Goal: Connect with others: Connect with others

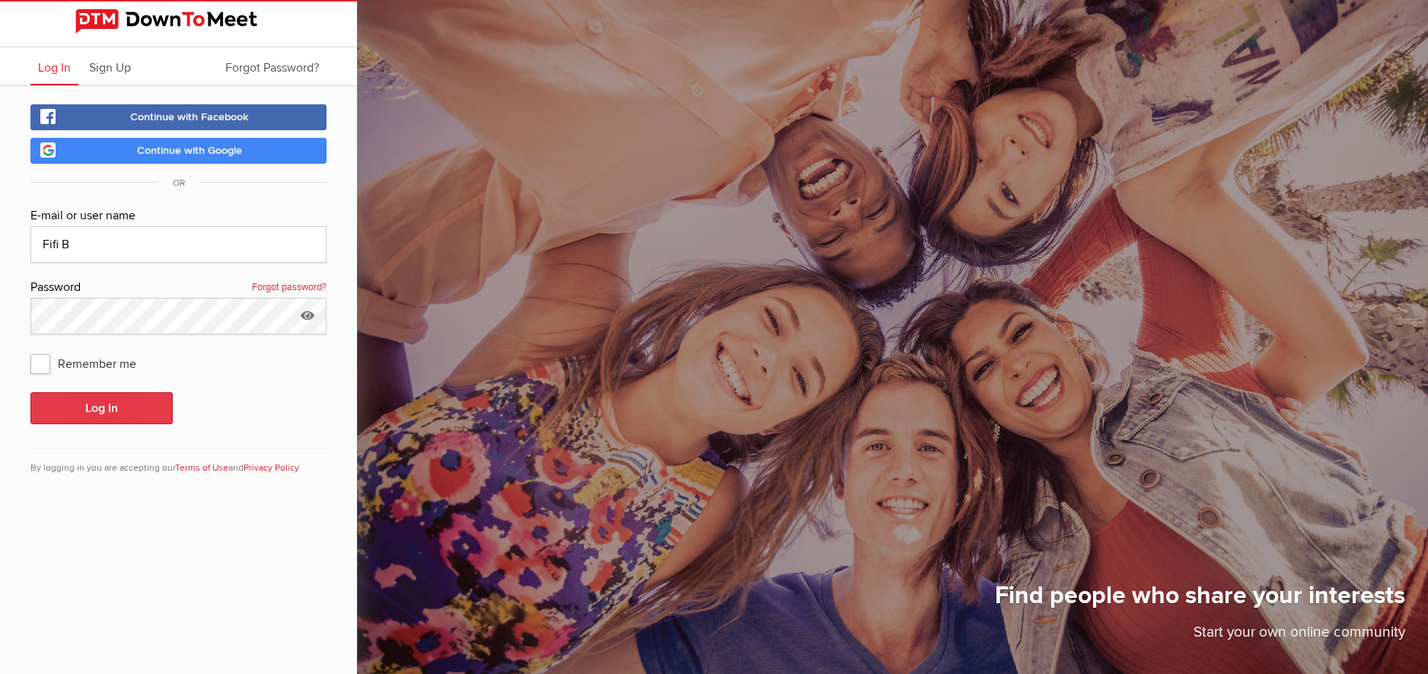
click at [108, 408] on button "Log In" at bounding box center [101, 408] width 142 height 32
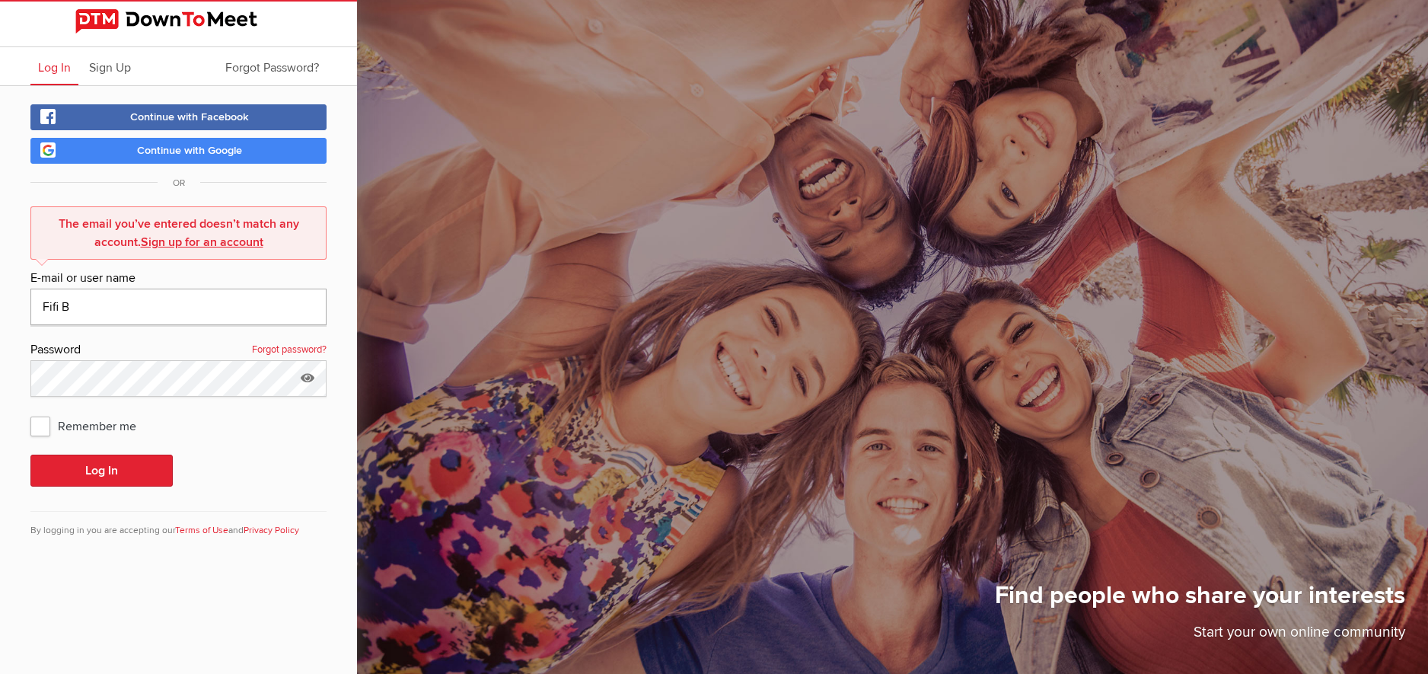
drag, startPoint x: 81, startPoint y: 311, endPoint x: 5, endPoint y: 311, distance: 76.1
click at [30, 311] on input "Fifi B" at bounding box center [178, 307] width 296 height 37
type input "[EMAIL_ADDRESS][DOMAIN_NAME]"
click at [81, 473] on button "Log In" at bounding box center [101, 471] width 142 height 32
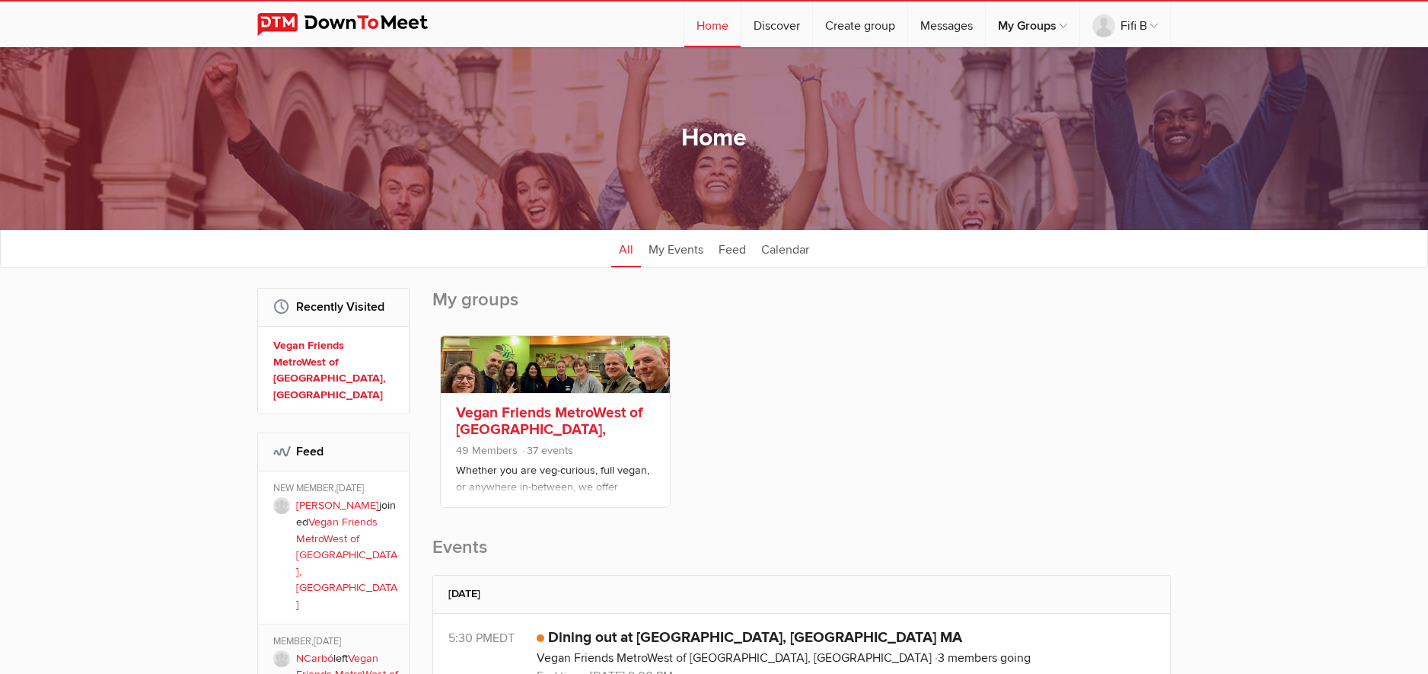
click at [554, 365] on link at bounding box center [555, 364] width 229 height 57
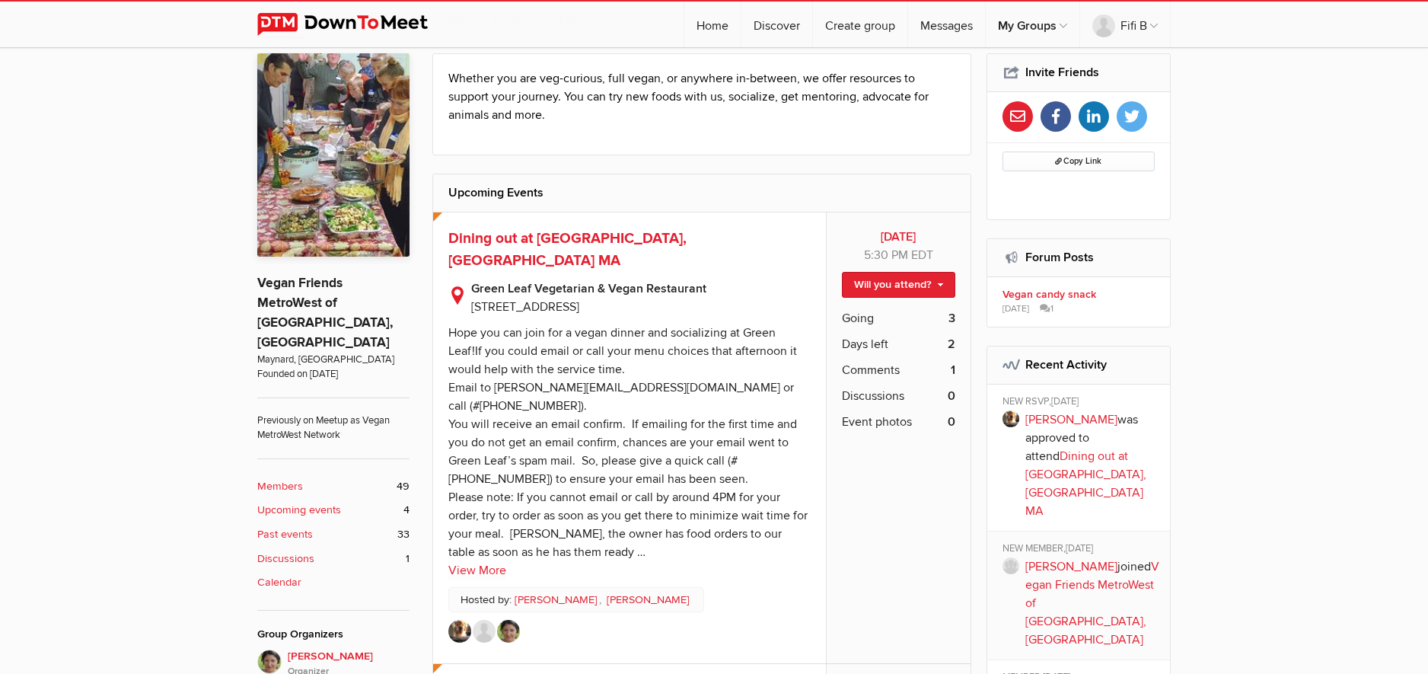
scroll to position [466, 0]
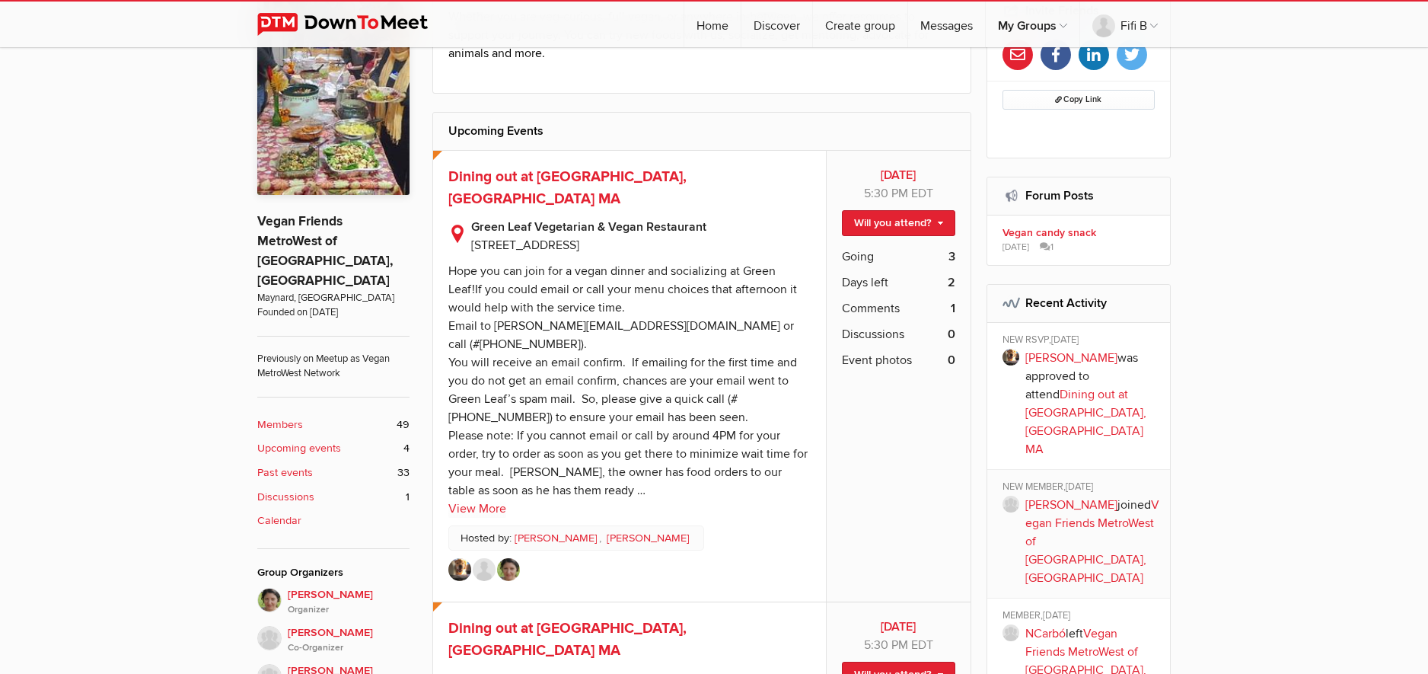
click at [506, 558] on img at bounding box center [508, 569] width 23 height 23
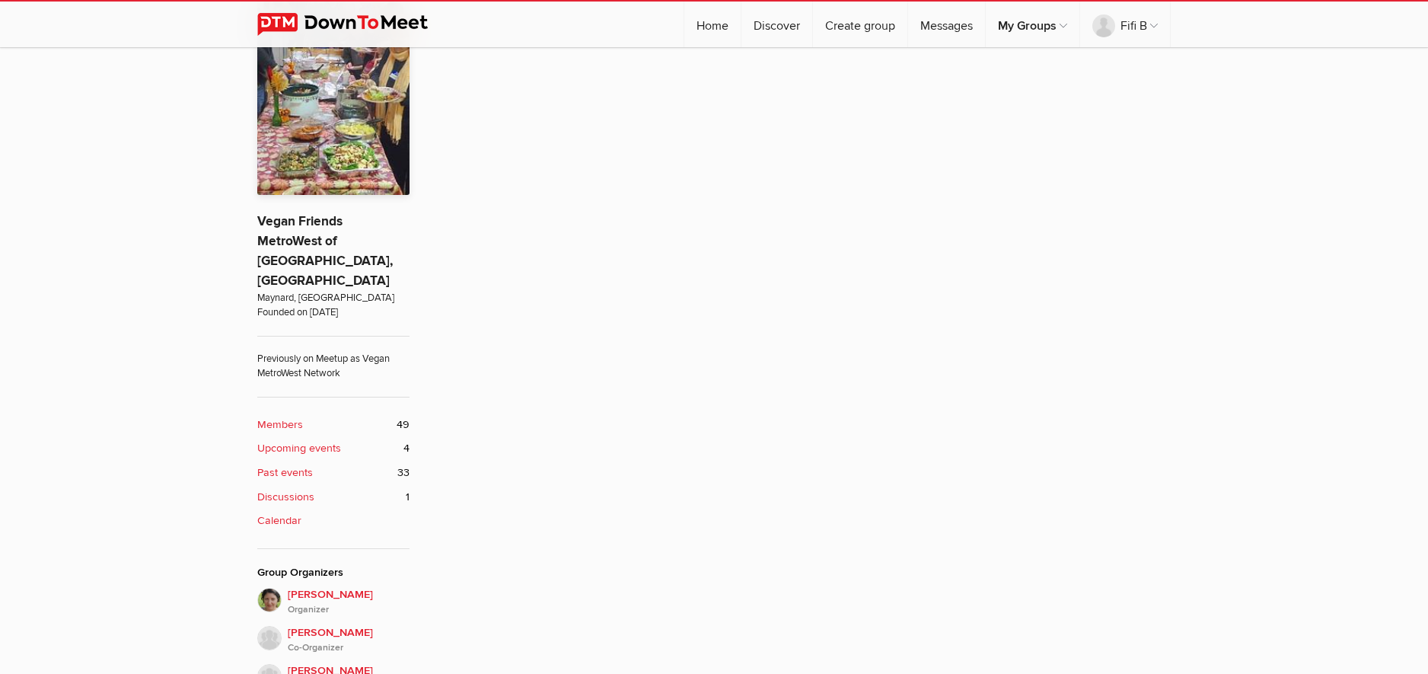
scroll to position [404, 0]
